Goal: Entertainment & Leisure: Consume media (video, audio)

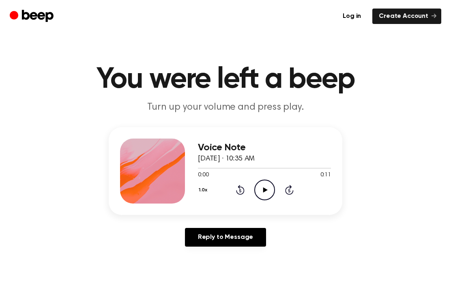
click at [265, 184] on icon "Play Audio" at bounding box center [264, 189] width 21 height 21
click at [266, 190] on icon at bounding box center [265, 189] width 4 height 5
click at [268, 190] on icon "Play Audio" at bounding box center [264, 189] width 21 height 21
click at [199, 181] on div "1.0x Rewind 5 seconds Pause Audio Skip 5 seconds" at bounding box center [264, 189] width 133 height 21
click at [203, 185] on button "1.0x" at bounding box center [204, 190] width 13 height 14
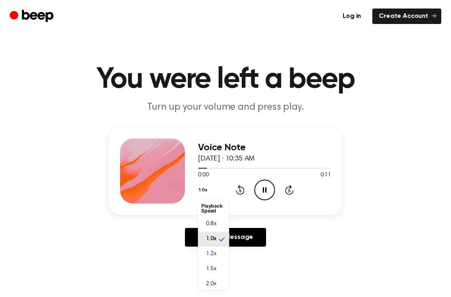
click at [214, 241] on span "1.0x" at bounding box center [211, 239] width 10 height 9
click at [203, 190] on button "1.0x" at bounding box center [204, 190] width 13 height 14
click at [211, 263] on li "1.5x" at bounding box center [213, 268] width 31 height 15
click at [257, 192] on icon "Pause Audio" at bounding box center [264, 189] width 21 height 21
click at [266, 180] on circle at bounding box center [265, 190] width 20 height 20
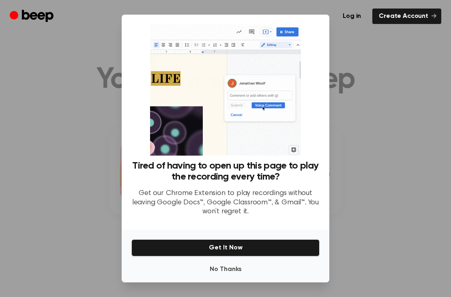
click at [208, 277] on button "No Thanks" at bounding box center [225, 269] width 188 height 16
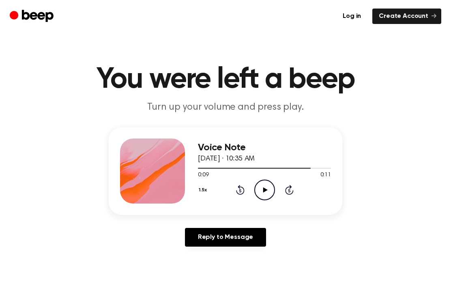
click at [261, 186] on icon "Play Audio" at bounding box center [264, 189] width 21 height 21
click at [262, 185] on icon "Play Audio" at bounding box center [264, 189] width 21 height 21
click at [263, 192] on icon "Play Audio" at bounding box center [264, 189] width 21 height 21
click at [265, 180] on circle at bounding box center [265, 190] width 20 height 20
click at [203, 184] on button "1.5x" at bounding box center [204, 190] width 12 height 14
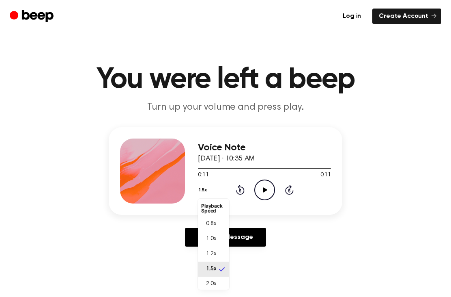
click at [202, 236] on div "1.0x" at bounding box center [208, 239] width 15 height 9
click at [260, 182] on icon "Play Audio" at bounding box center [264, 189] width 21 height 21
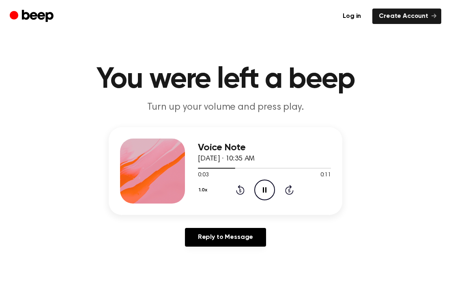
click at [209, 189] on button "1.0x" at bounding box center [204, 190] width 13 height 14
click at [207, 223] on span "0.8x" at bounding box center [211, 224] width 10 height 9
click at [267, 181] on icon "Pause Audio" at bounding box center [264, 189] width 21 height 21
click at [257, 190] on icon "Play Audio" at bounding box center [264, 189] width 21 height 21
click at [199, 194] on button "0.8x" at bounding box center [205, 190] width 14 height 14
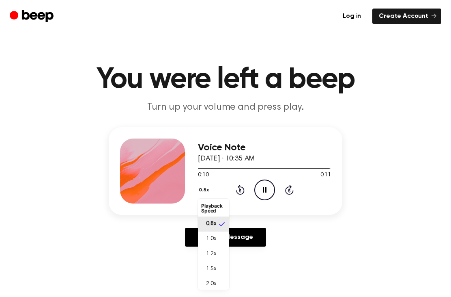
click at [211, 282] on span "2.0x" at bounding box center [211, 284] width 10 height 9
click at [263, 191] on icon at bounding box center [265, 189] width 4 height 5
click at [269, 186] on icon "Play Audio" at bounding box center [264, 189] width 21 height 21
click at [259, 187] on icon "Play Audio" at bounding box center [264, 189] width 21 height 21
click at [255, 180] on icon "Play Audio" at bounding box center [264, 189] width 21 height 21
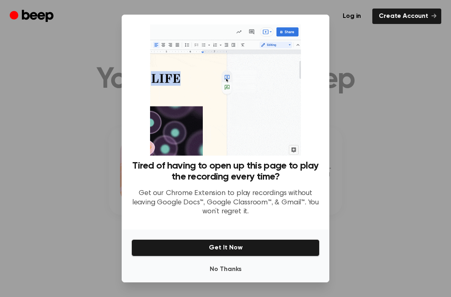
click at [207, 277] on button "No Thanks" at bounding box center [225, 269] width 188 height 16
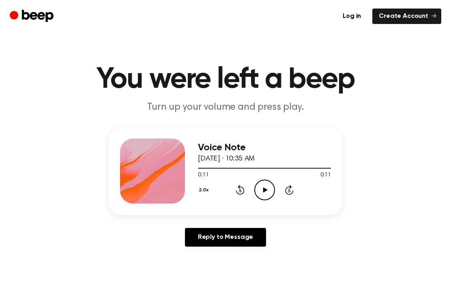
click at [263, 181] on icon "Play Audio" at bounding box center [264, 189] width 21 height 21
click at [267, 186] on icon "Play Audio" at bounding box center [264, 189] width 21 height 21
click at [207, 187] on button "2.0x" at bounding box center [205, 190] width 14 height 14
click at [216, 272] on li "1.5x" at bounding box center [213, 266] width 31 height 15
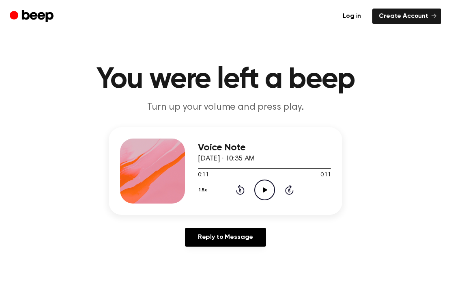
click at [260, 179] on icon "Play Audio" at bounding box center [264, 189] width 21 height 21
click at [203, 185] on button "1.5x" at bounding box center [204, 190] width 12 height 14
click at [212, 281] on span "2.0x" at bounding box center [211, 284] width 10 height 9
click at [237, 196] on div "2.0x Rewind 5 seconds Play Audio Skip 5 seconds" at bounding box center [264, 189] width 133 height 21
click at [270, 180] on icon "Play Audio" at bounding box center [264, 189] width 21 height 21
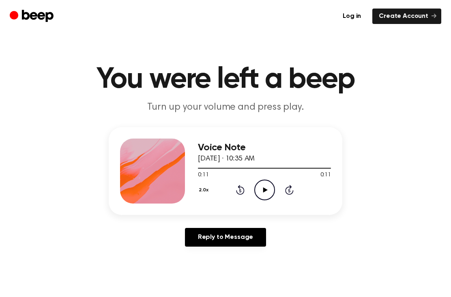
click at [191, 175] on div "Voice Note [DATE] · 10:35 AM 0:11 0:11 Your browser does not support the [objec…" at bounding box center [226, 171] width 234 height 88
click at [201, 191] on button "2.0x" at bounding box center [205, 190] width 14 height 14
click at [203, 220] on div "0.8x" at bounding box center [208, 222] width 15 height 9
click at [263, 188] on icon at bounding box center [265, 189] width 4 height 5
click at [204, 180] on div "0.8x Rewind 5 seconds Pause Audio Skip 5 seconds" at bounding box center [264, 189] width 133 height 21
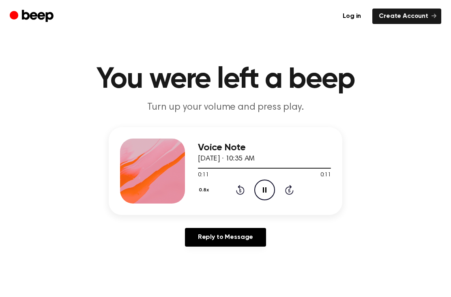
click at [204, 180] on div "0.8x Rewind 5 seconds Pause Audio Skip 5 seconds" at bounding box center [264, 189] width 133 height 21
click at [205, 185] on button "0.8x" at bounding box center [205, 190] width 14 height 14
click at [208, 233] on li "1.0x" at bounding box center [213, 238] width 31 height 15
click at [272, 182] on icon "Play Audio" at bounding box center [264, 189] width 21 height 21
click at [202, 192] on button "1.0x" at bounding box center [204, 190] width 13 height 14
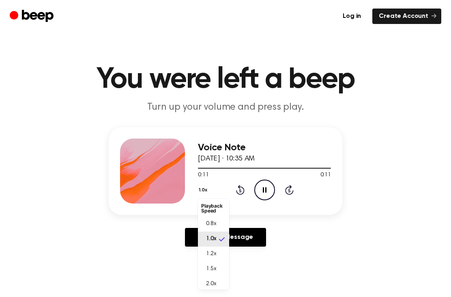
click at [213, 255] on span "1.2x" at bounding box center [211, 254] width 10 height 9
click at [264, 185] on icon "Play Audio" at bounding box center [264, 189] width 21 height 21
click at [209, 186] on button "1.2x" at bounding box center [204, 190] width 12 height 14
click at [213, 277] on li "2.0x" at bounding box center [213, 283] width 31 height 15
click at [270, 183] on icon "Play Audio" at bounding box center [264, 189] width 21 height 21
